Goal: Task Accomplishment & Management: Complete application form

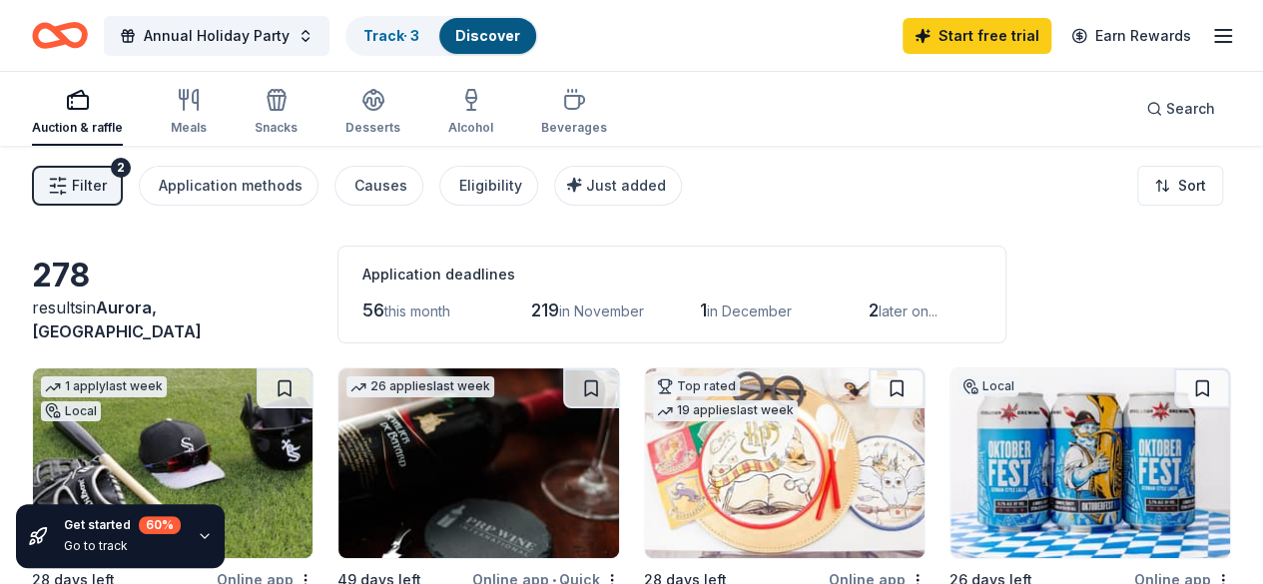
click at [910, 115] on div "Auction & raffle Meals Snacks Desserts Alcohol Beverages Search" at bounding box center [631, 109] width 1199 height 74
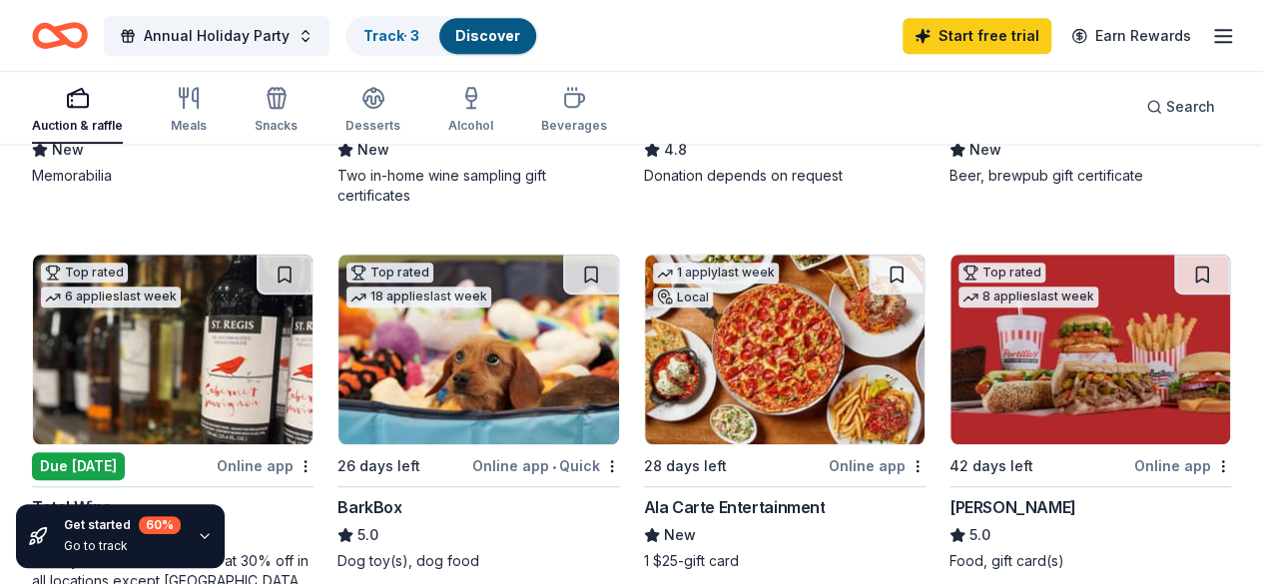
scroll to position [599, 0]
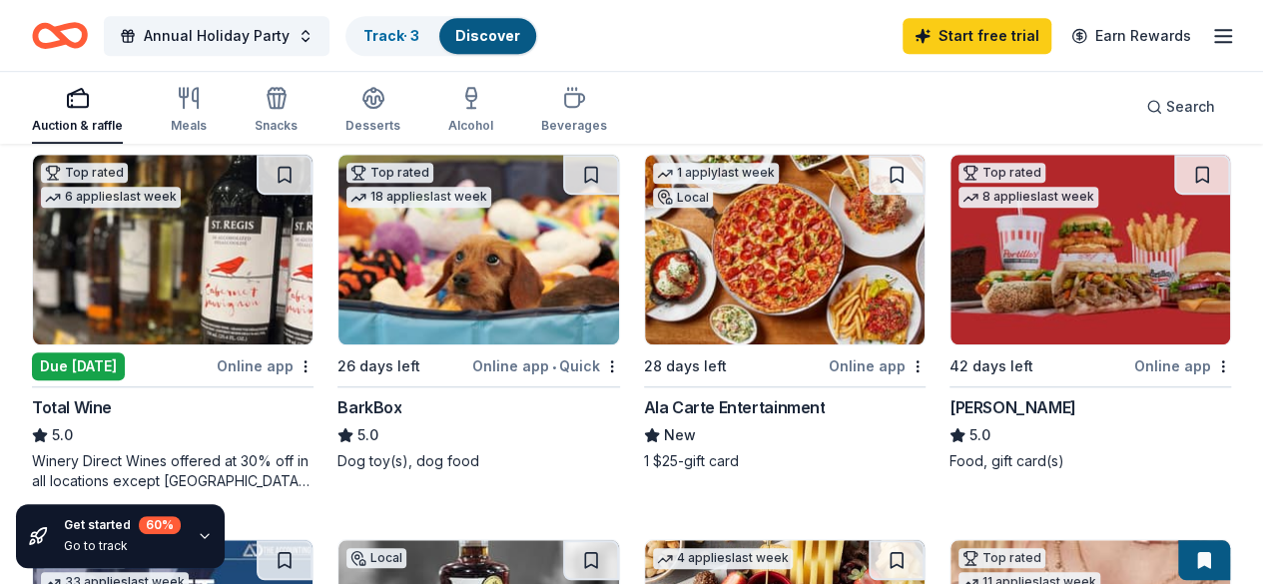
click at [338, 262] on img at bounding box center [477, 250] width 279 height 190
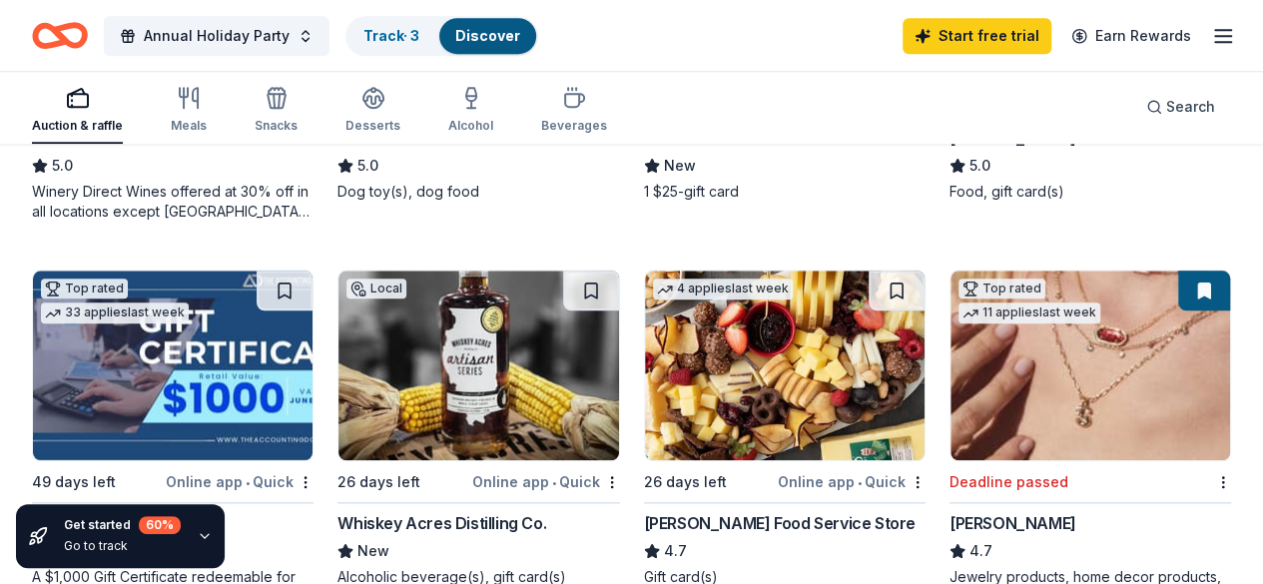
scroll to position [898, 0]
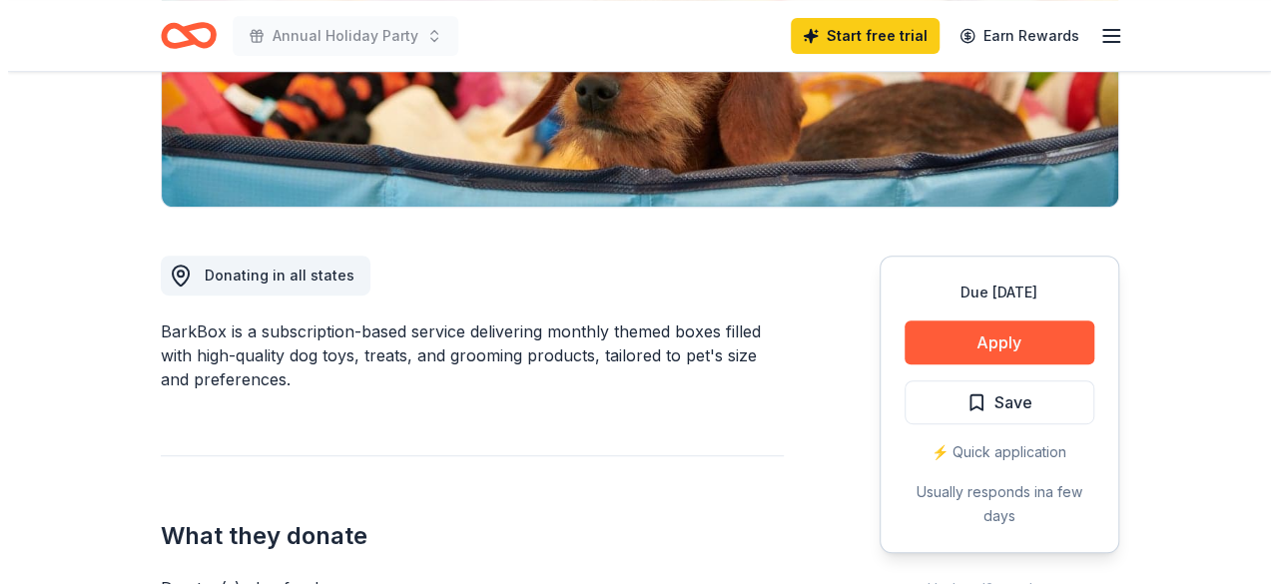
scroll to position [299, 0]
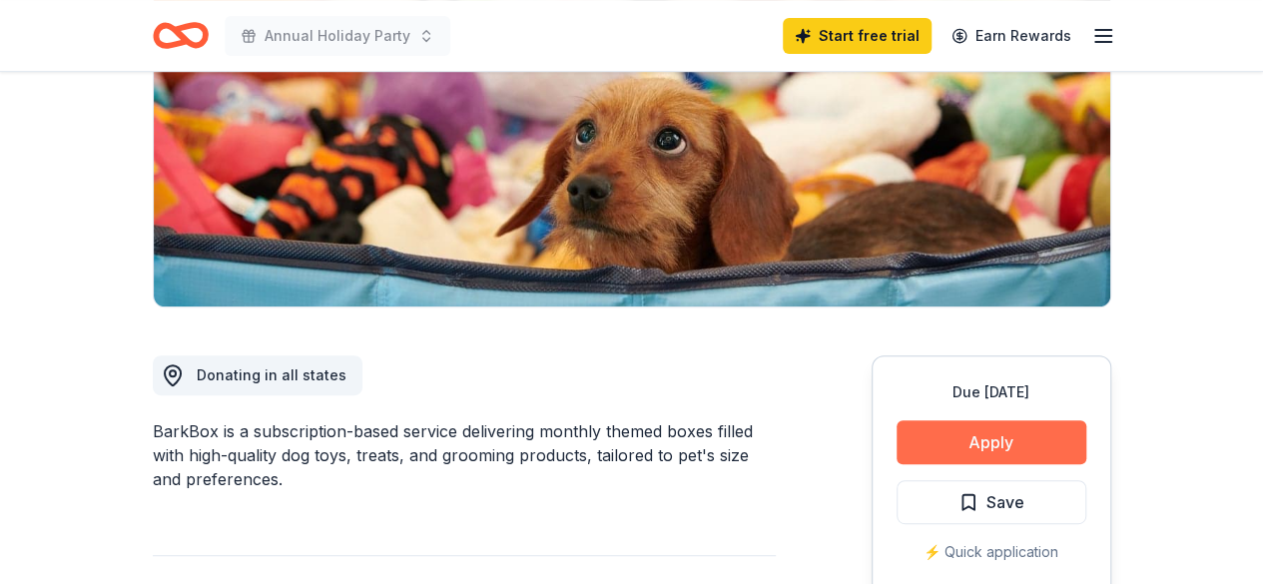
click at [979, 432] on button "Apply" at bounding box center [991, 442] width 190 height 44
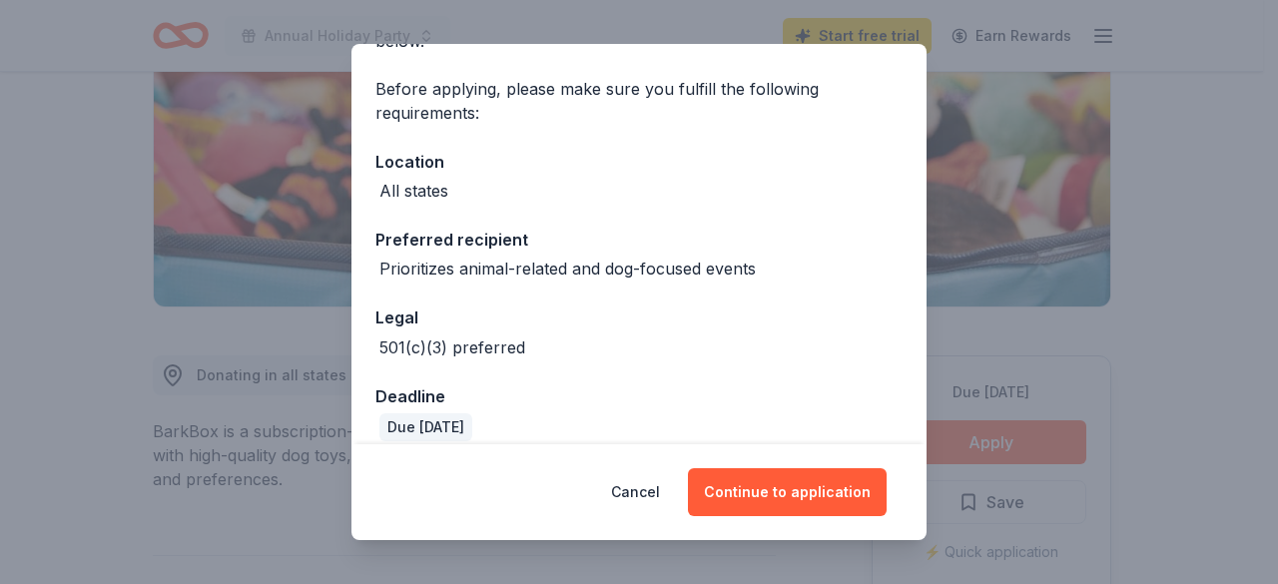
scroll to position [156, 0]
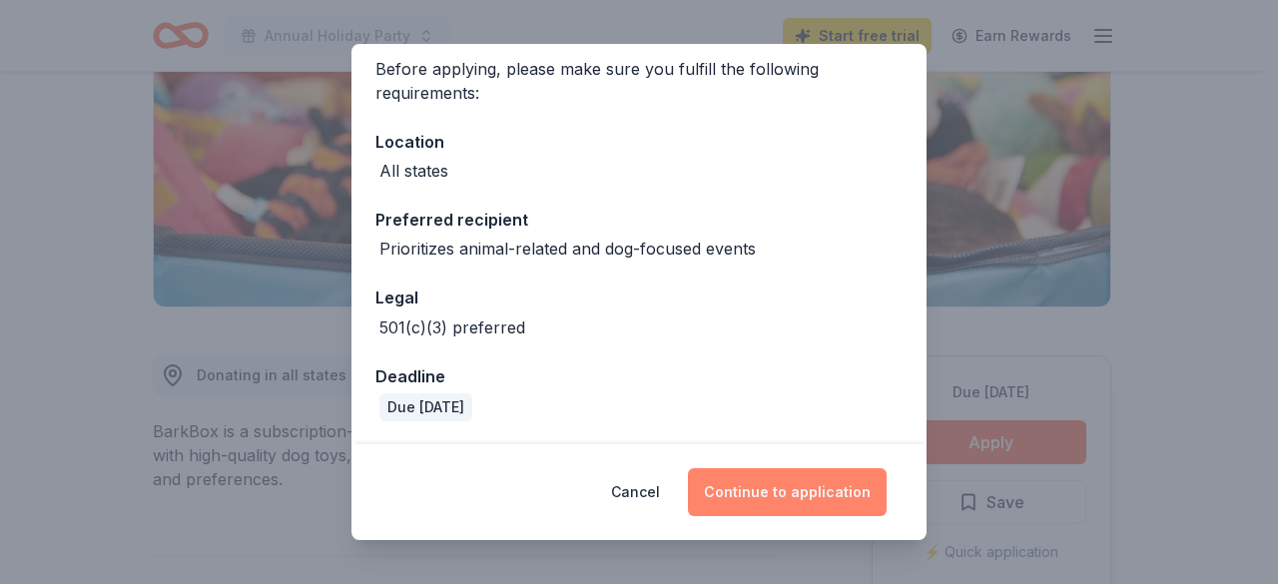
click at [782, 489] on button "Continue to application" at bounding box center [787, 492] width 199 height 48
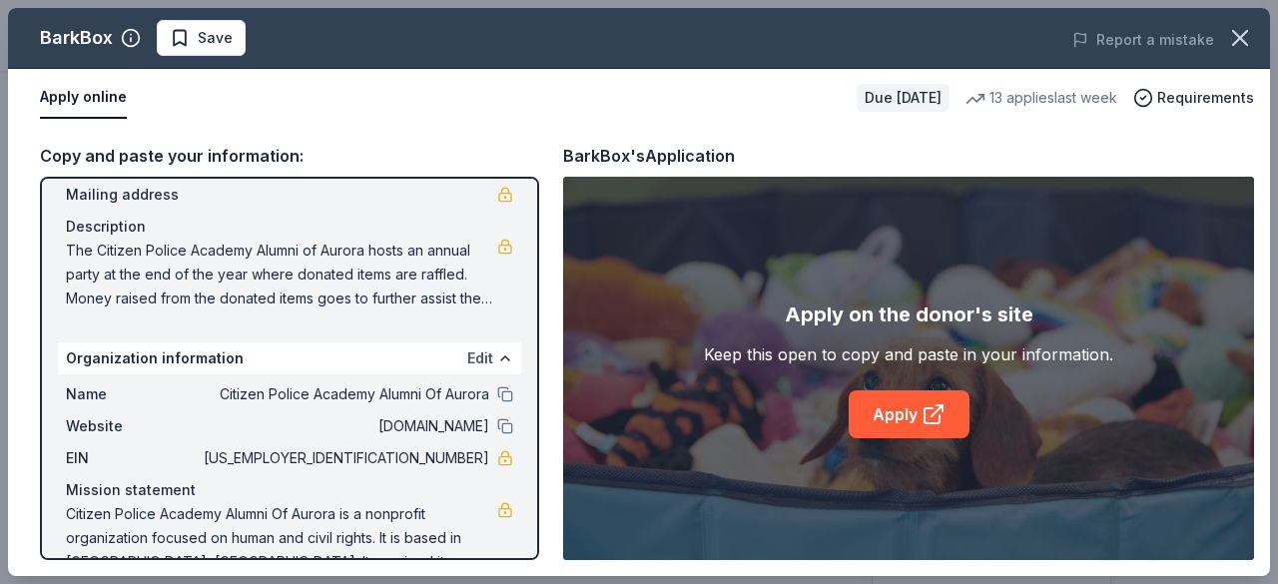
scroll to position [188, 0]
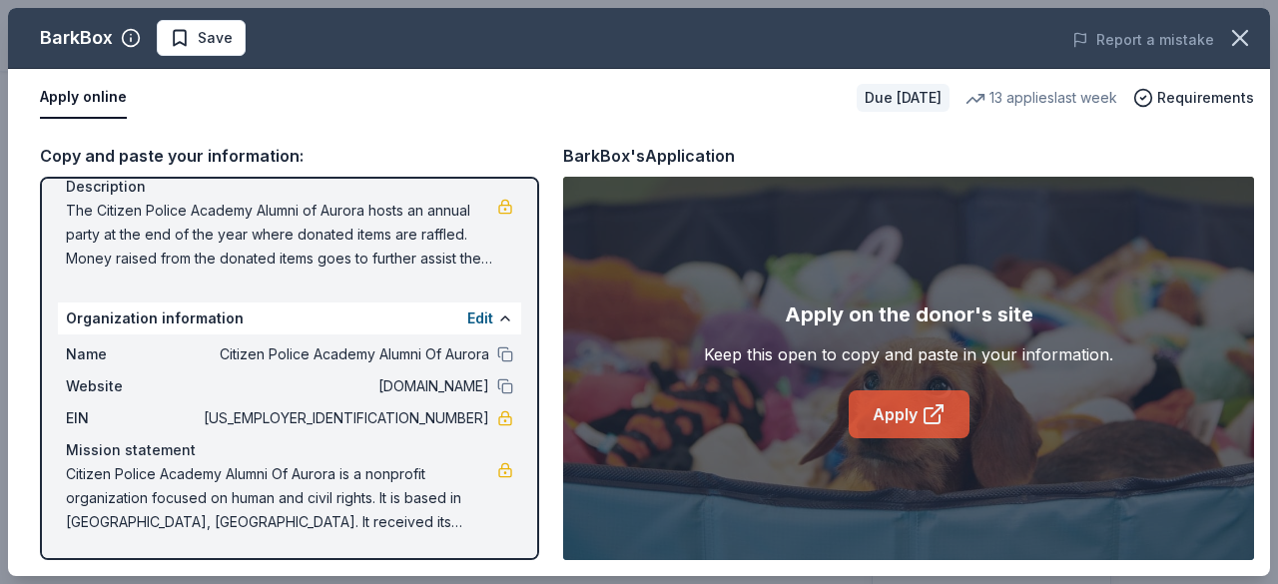
click at [906, 407] on link "Apply" at bounding box center [908, 414] width 121 height 48
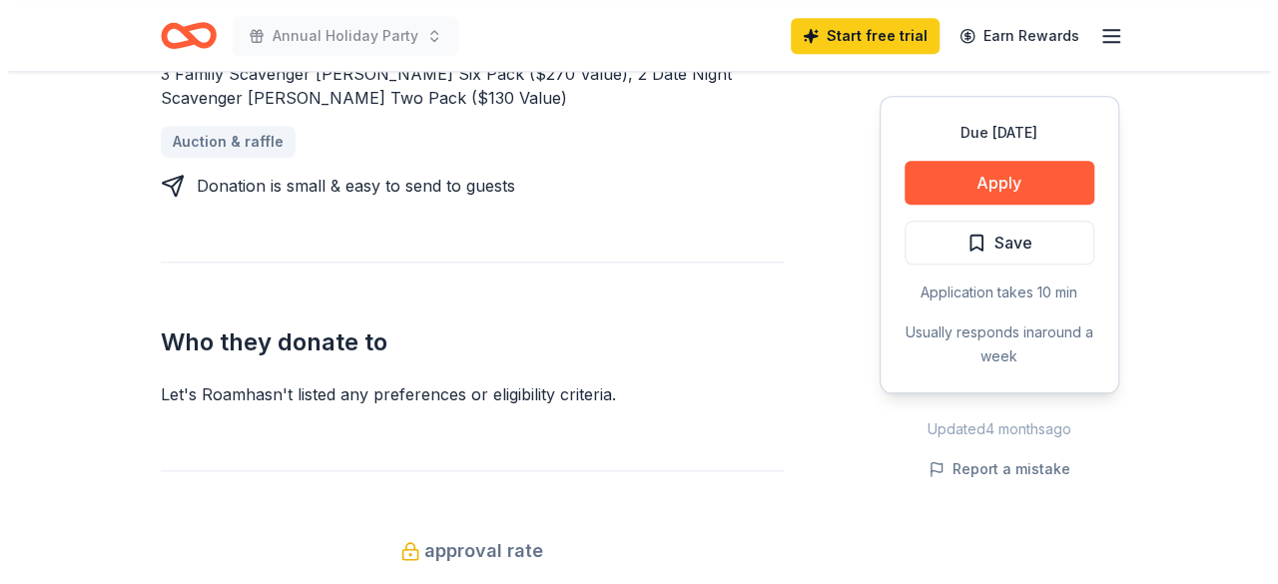
scroll to position [998, 0]
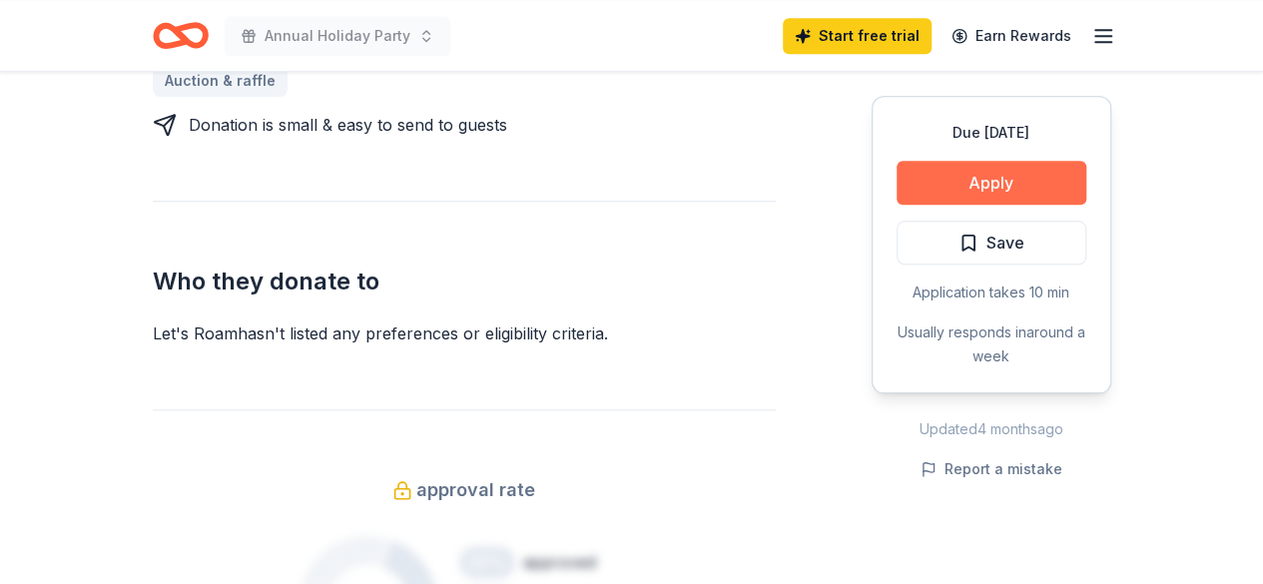
click at [990, 183] on button "Apply" at bounding box center [991, 183] width 190 height 44
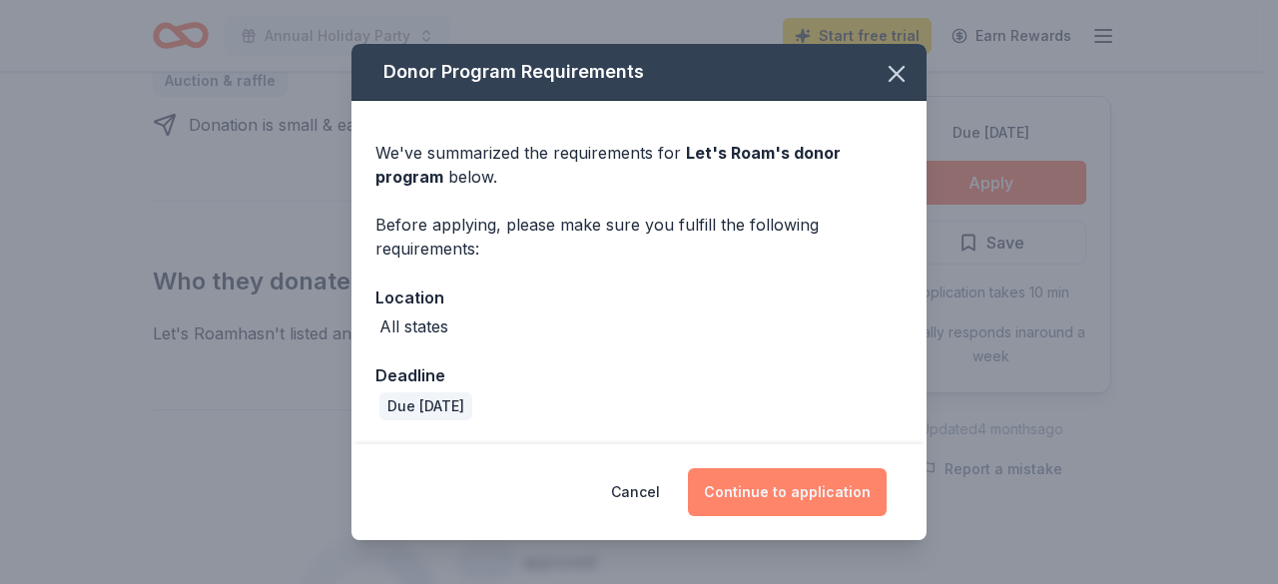
click at [784, 491] on button "Continue to application" at bounding box center [787, 492] width 199 height 48
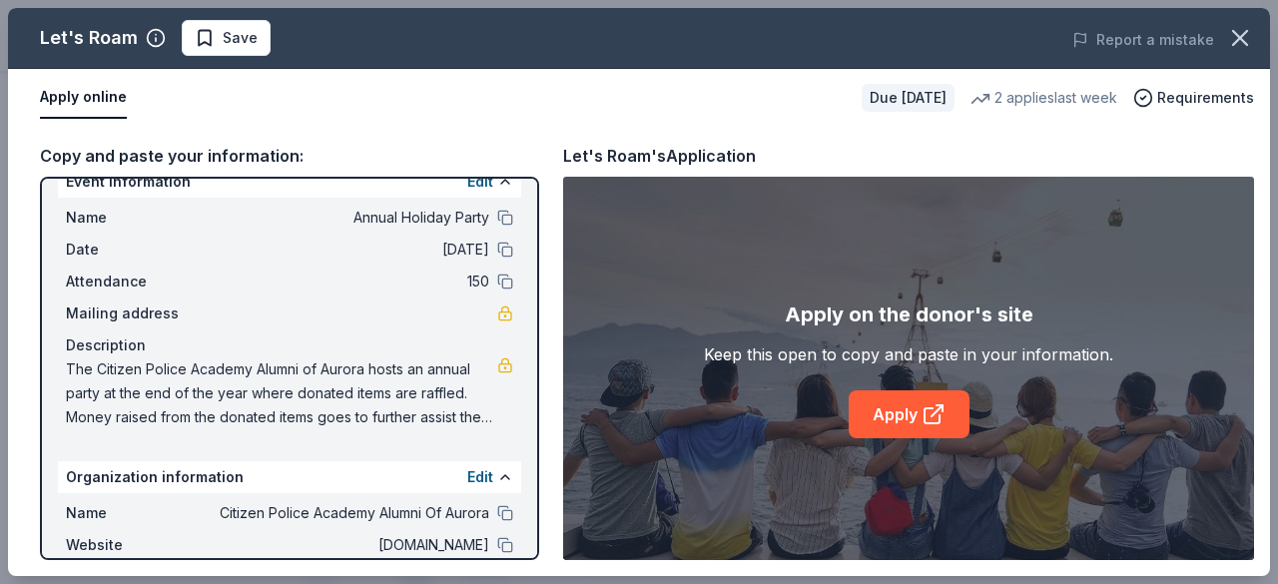
scroll to position [0, 0]
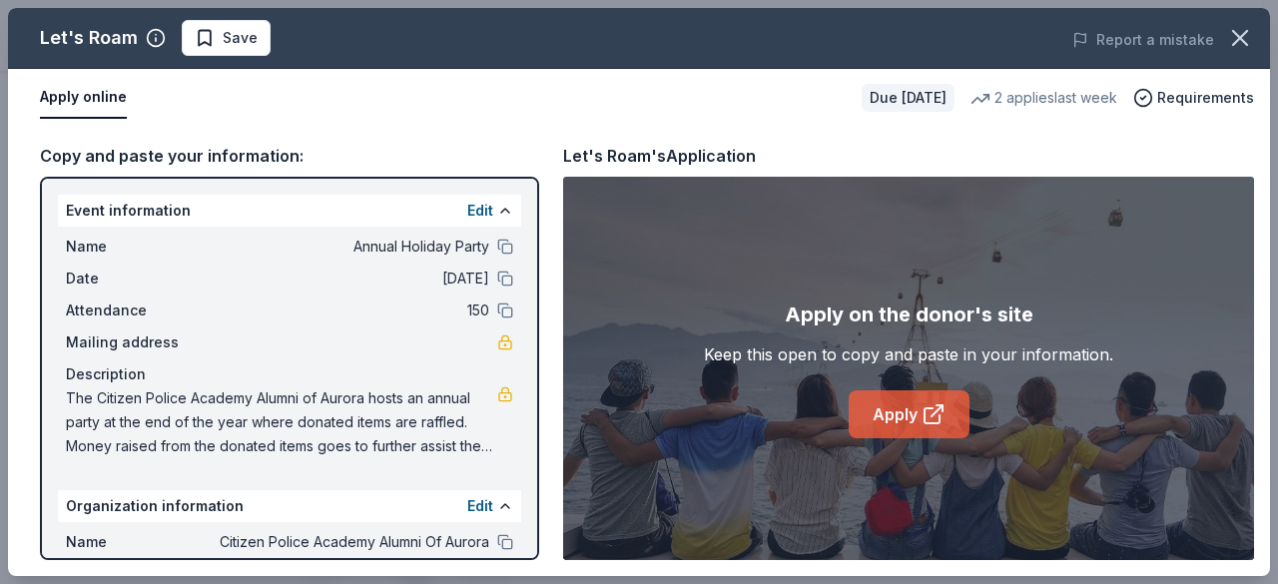
click at [902, 414] on link "Apply" at bounding box center [908, 414] width 121 height 48
